Goal: Transaction & Acquisition: Purchase product/service

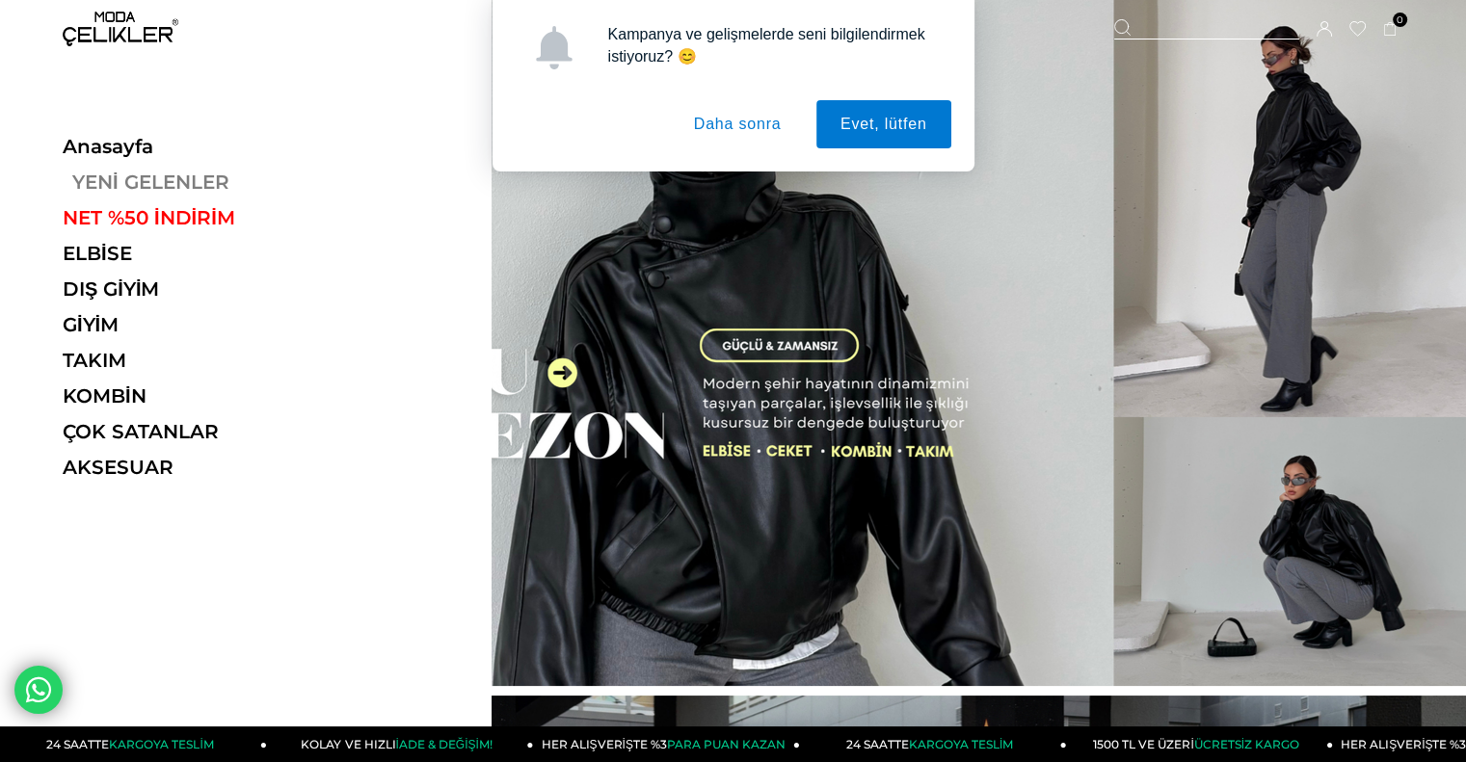
click at [116, 175] on link "YENİ GELENLER" at bounding box center [195, 182] width 265 height 23
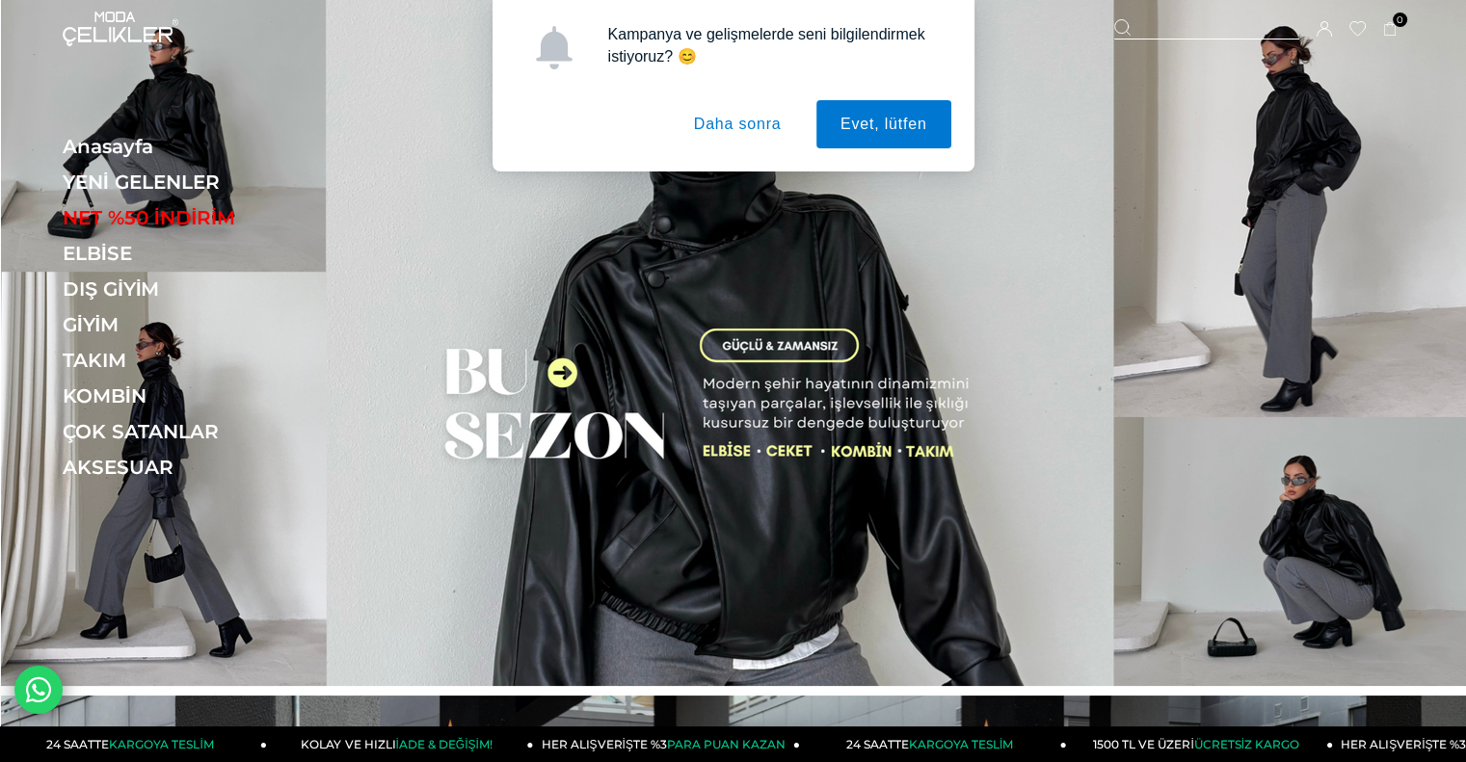
click at [762, 124] on button "Daha sonra" at bounding box center [738, 124] width 136 height 48
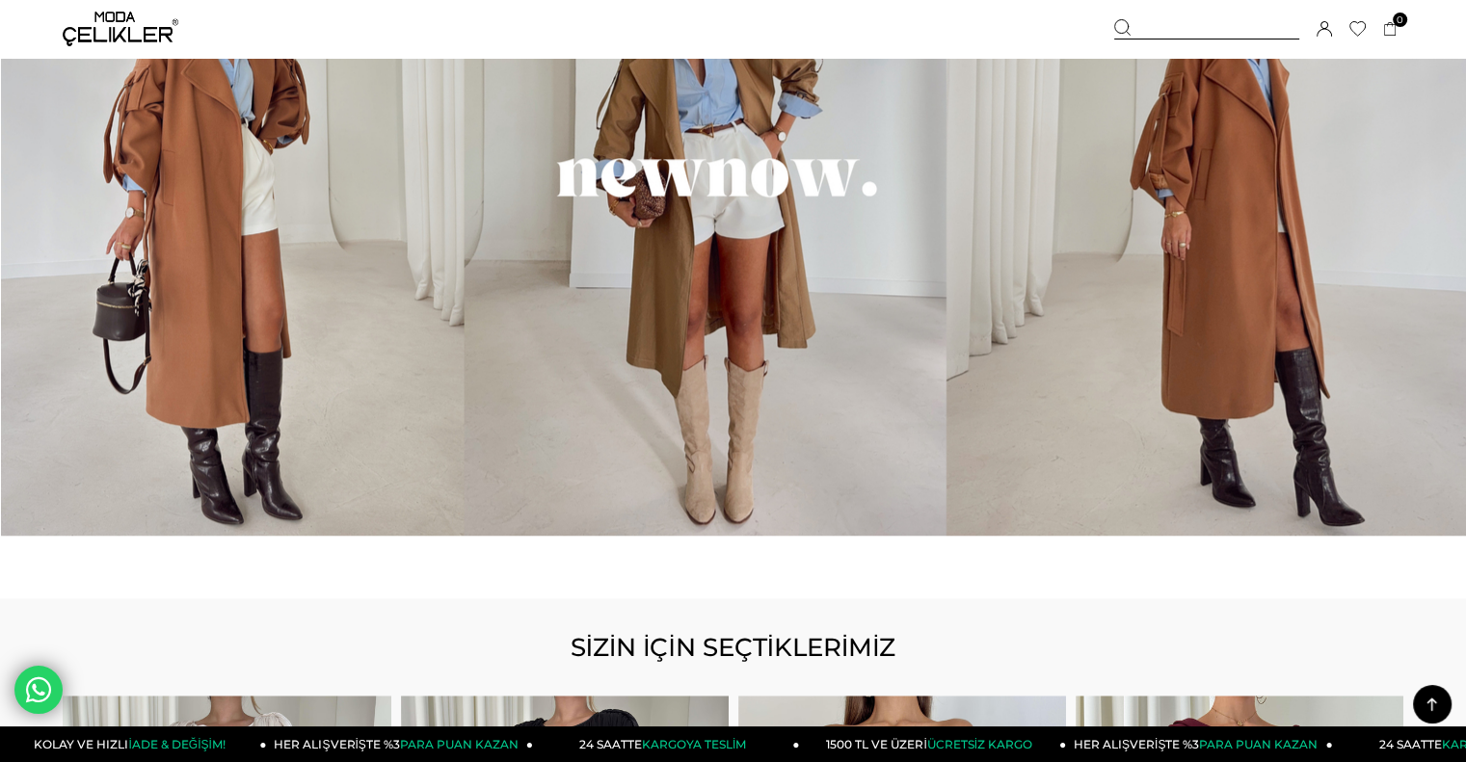
scroll to position [1927, 0]
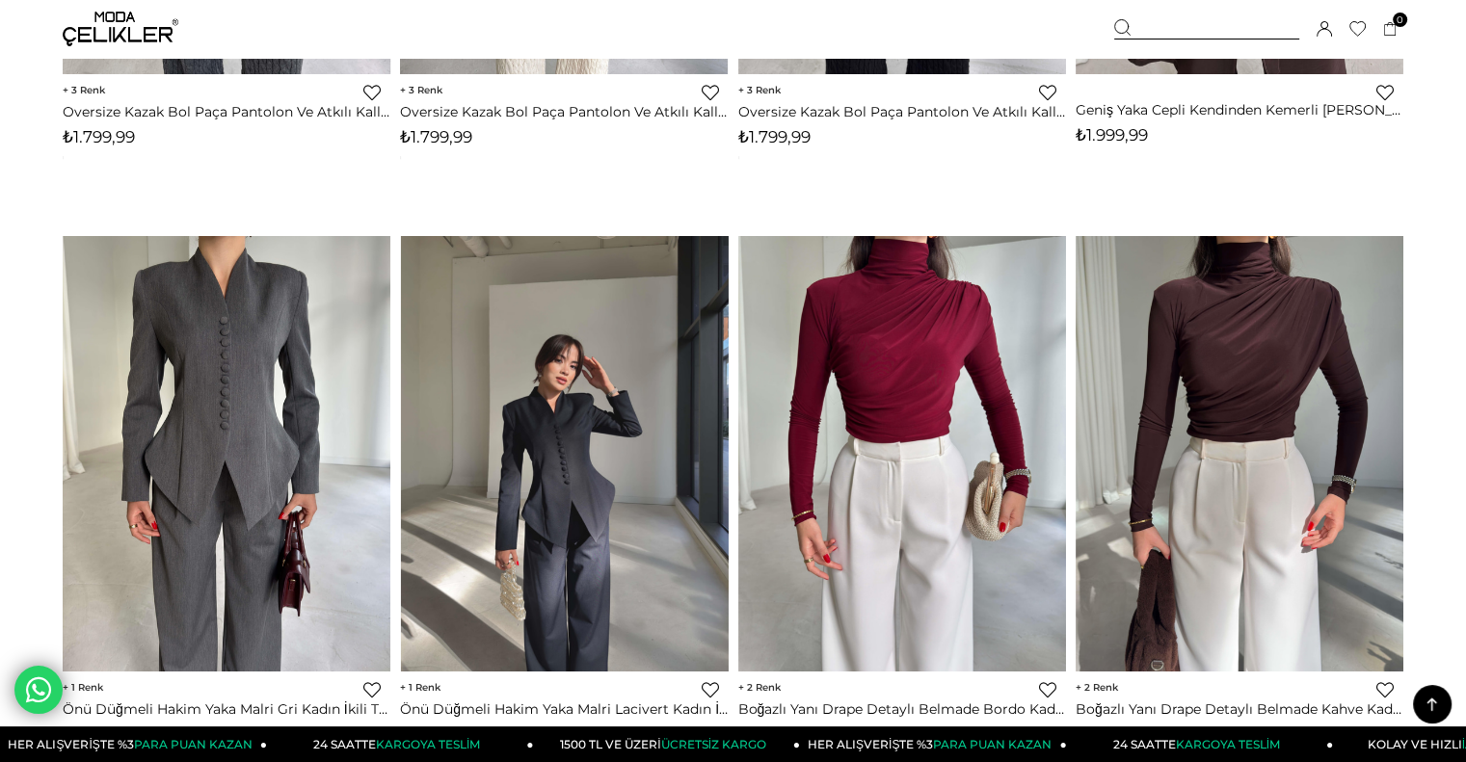
scroll to position [1060, 0]
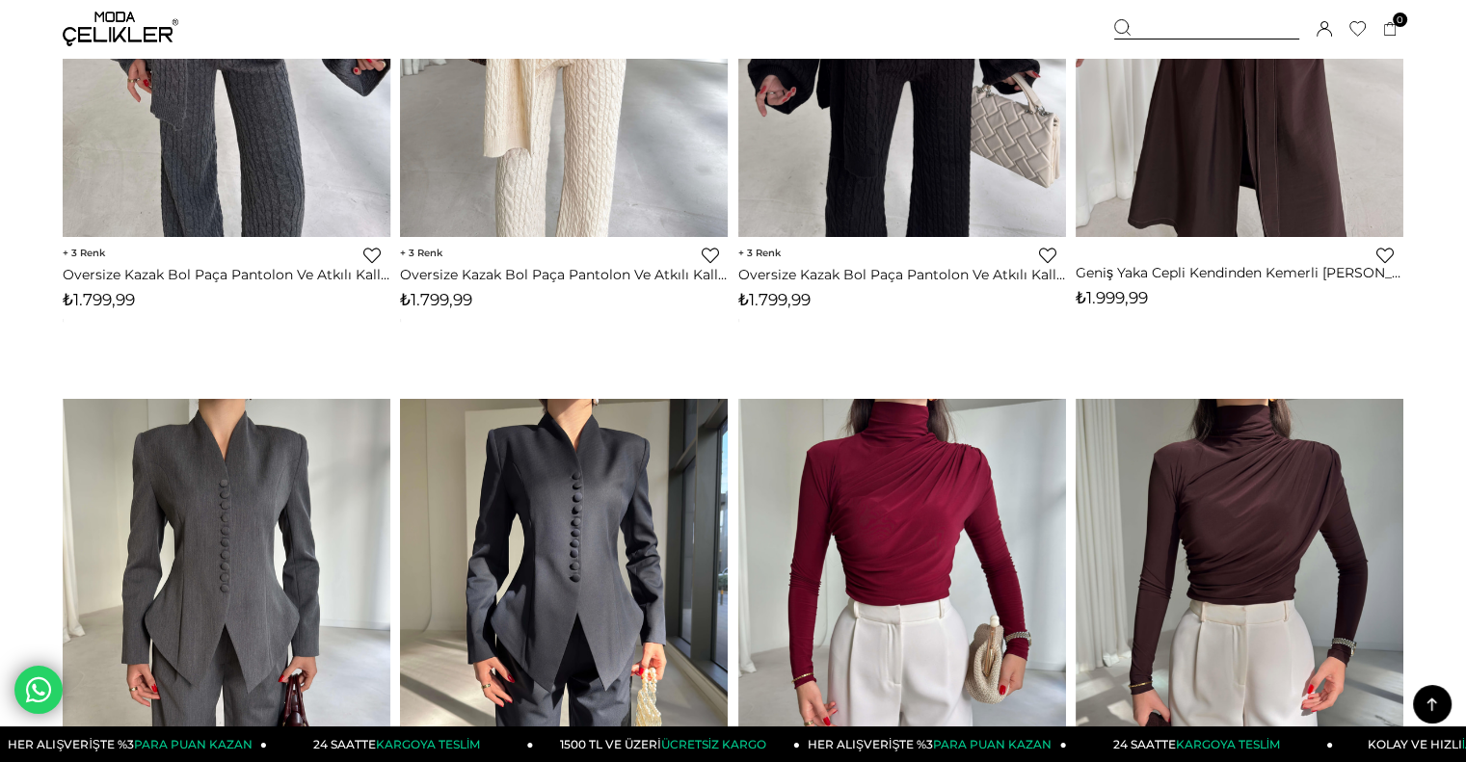
click at [1156, 26] on div at bounding box center [1206, 29] width 185 height 20
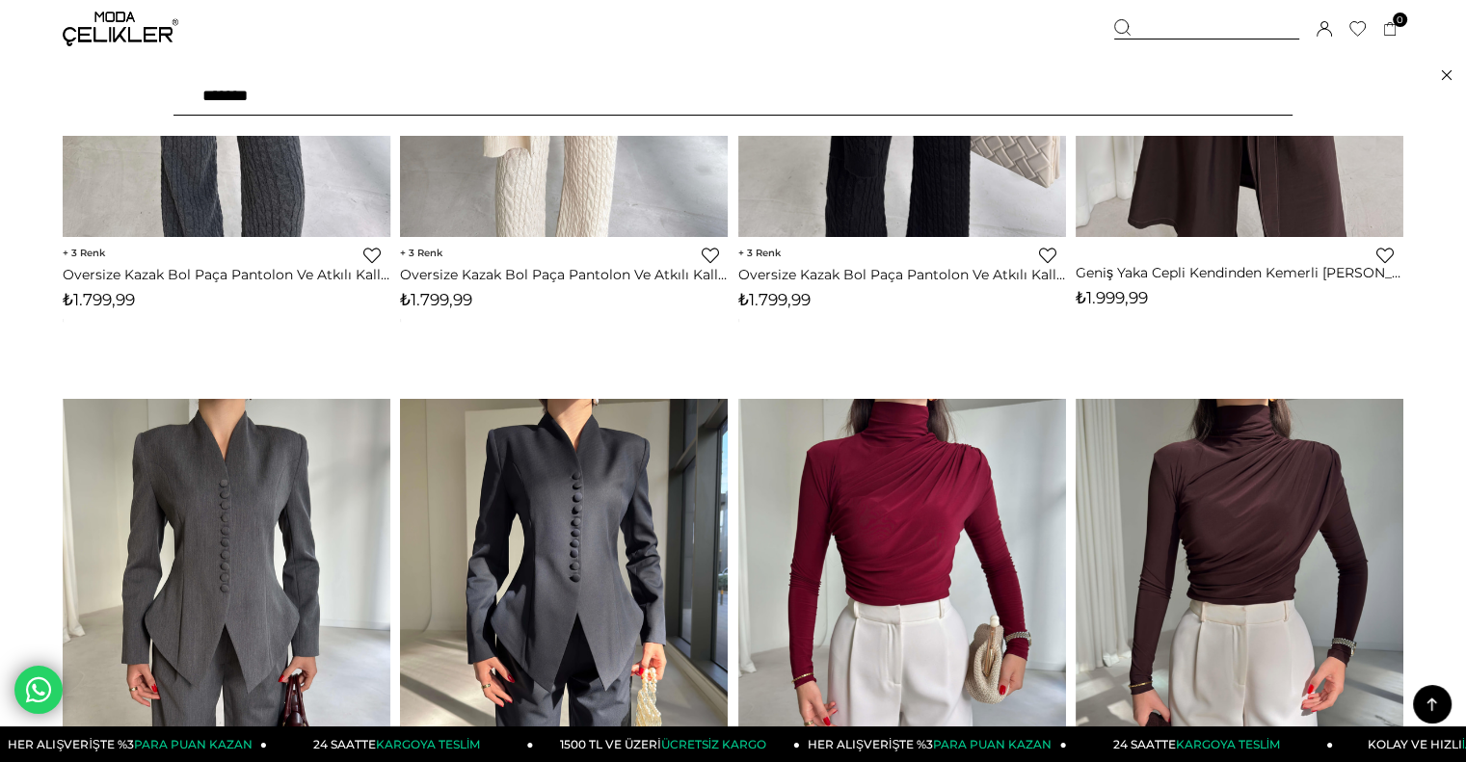
type input "********"
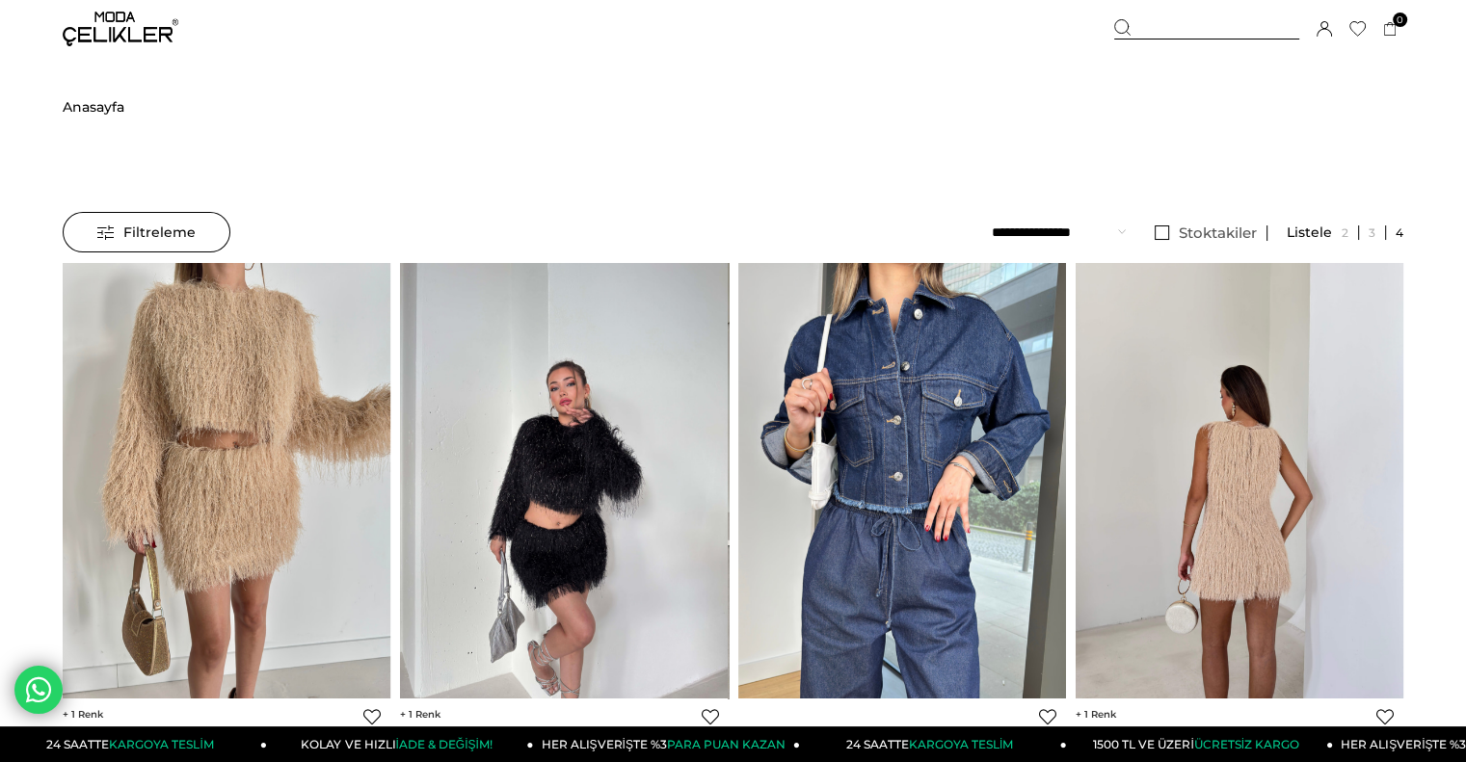
click at [1075, 457] on img at bounding box center [912, 481] width 328 height 437
